Goal: Task Accomplishment & Management: Manage account settings

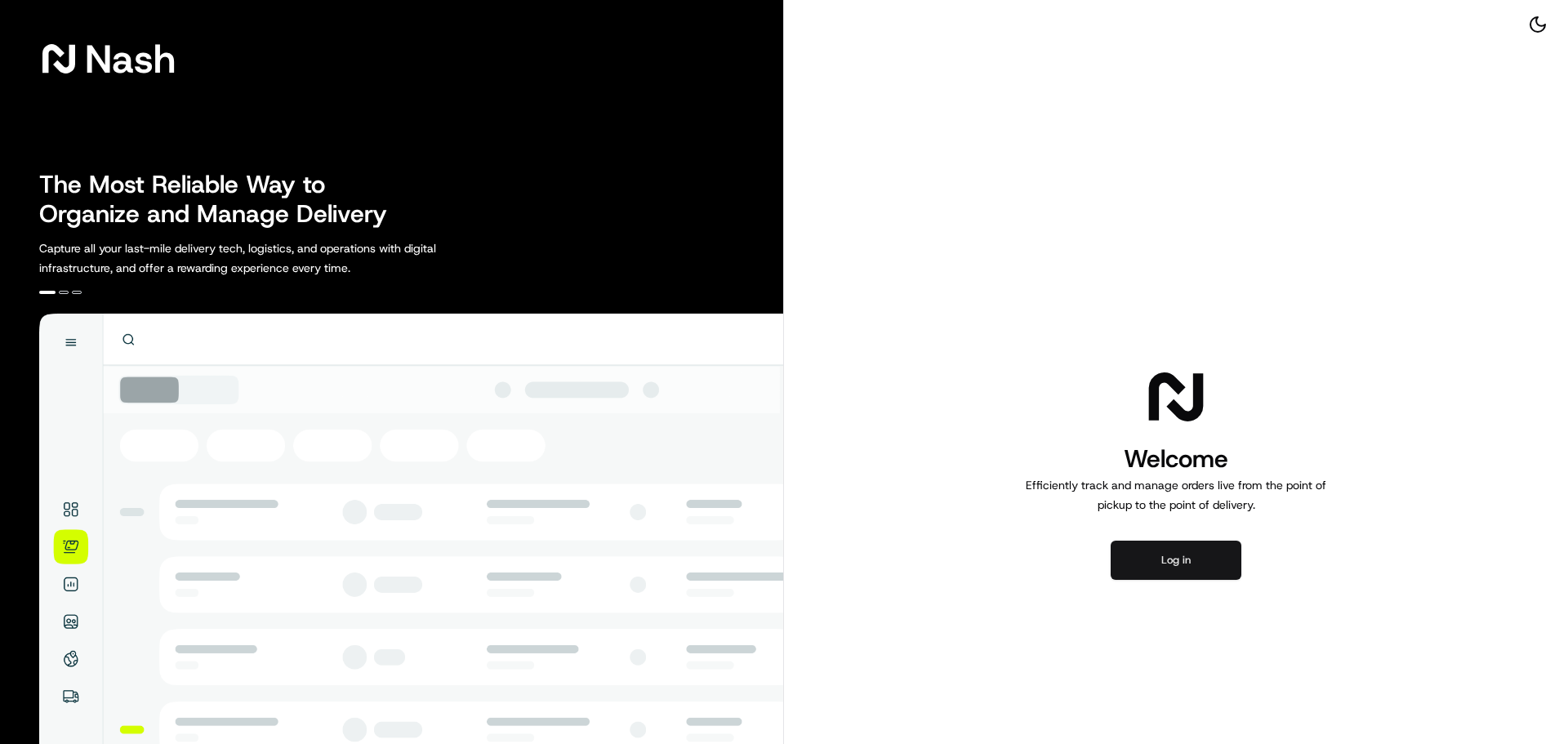
click at [1146, 568] on button "Log in" at bounding box center [1176, 560] width 130 height 39
